Goal: Transaction & Acquisition: Purchase product/service

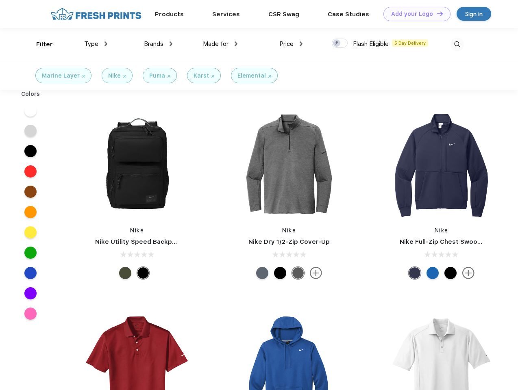
click at [414, 14] on link "Add your Logo Design Tool" at bounding box center [417, 14] width 67 height 14
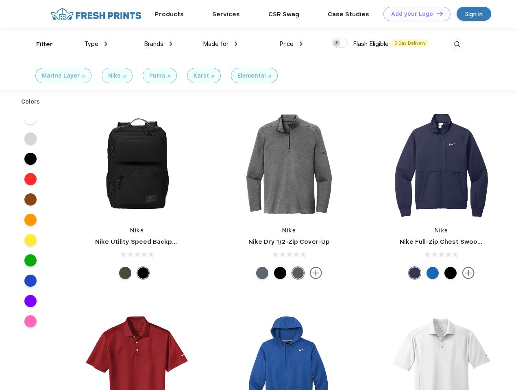
click at [0, 0] on div "Design Tool" at bounding box center [0, 0] width 0 height 0
click at [436, 13] on link "Add your Logo Design Tool" at bounding box center [417, 14] width 67 height 14
click at [39, 44] on div "Filter" at bounding box center [44, 44] width 17 height 9
click at [96, 44] on span "Type" at bounding box center [91, 43] width 14 height 7
click at [158, 44] on span "Brands" at bounding box center [154, 43] width 20 height 7
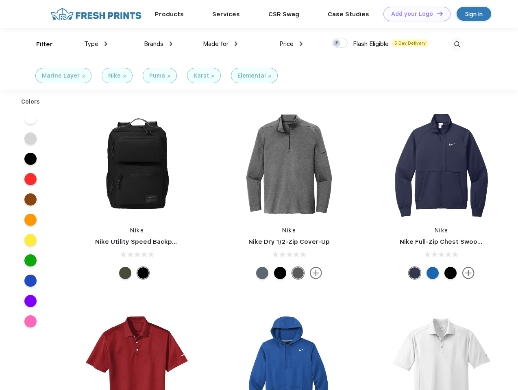
click at [220, 44] on span "Made for" at bounding box center [216, 43] width 26 height 7
click at [291, 44] on span "Price" at bounding box center [286, 43] width 14 height 7
click at [340, 44] on div at bounding box center [340, 43] width 16 height 9
click at [337, 44] on input "checkbox" at bounding box center [334, 40] width 5 height 5
click at [457, 44] on img at bounding box center [457, 44] width 13 height 13
